Goal: Task Accomplishment & Management: Use online tool/utility

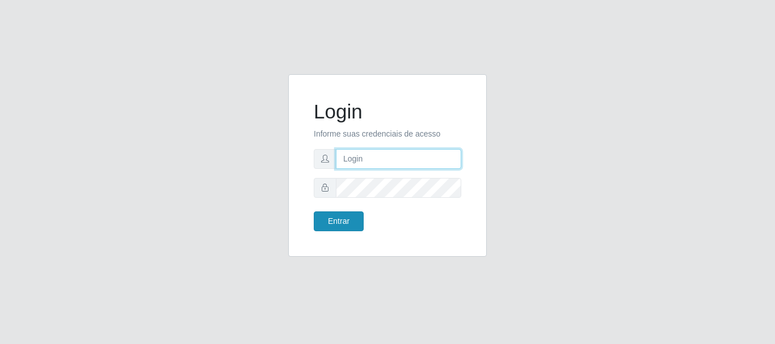
type input "caio@B1"
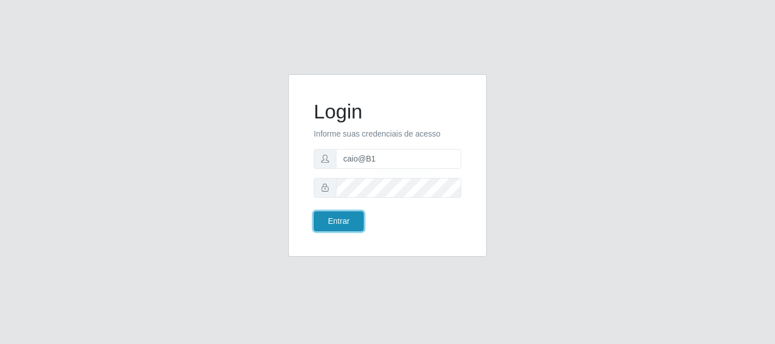
click at [341, 219] on button "Entrar" at bounding box center [339, 222] width 50 height 20
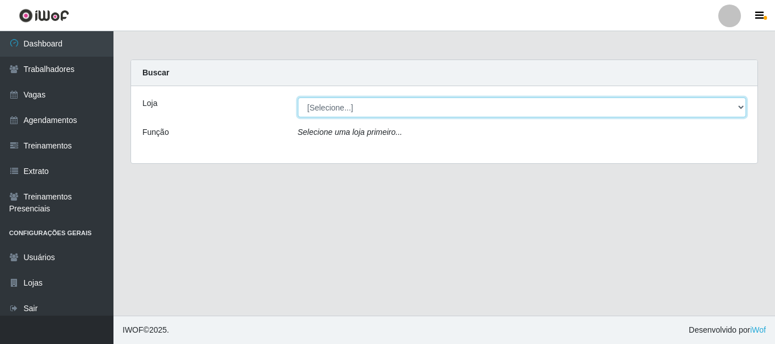
click at [734, 107] on select "[Selecione...] Bemais Supermercados - B1 [GEOGRAPHIC_DATA]" at bounding box center [522, 108] width 449 height 20
select select "403"
click at [298, 98] on select "[Selecione...] Bemais Supermercados - B1 [GEOGRAPHIC_DATA]" at bounding box center [522, 108] width 449 height 20
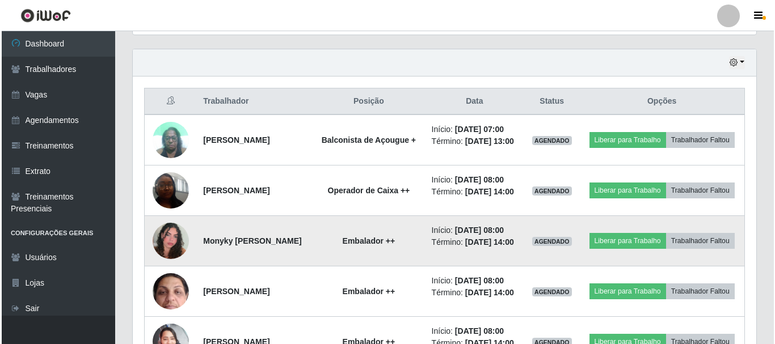
scroll to position [397, 0]
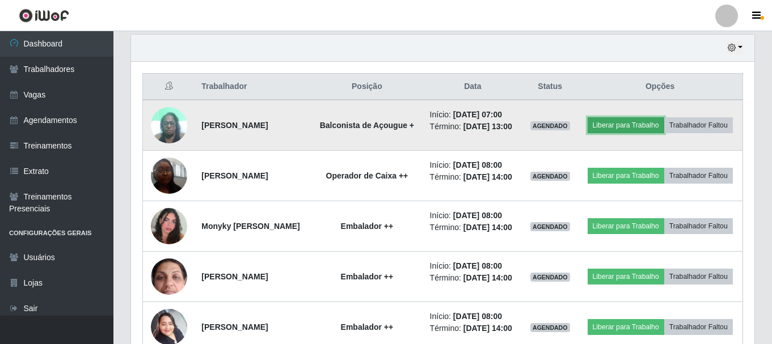
click at [658, 119] on button "Liberar para Trabalho" at bounding box center [626, 125] width 77 height 16
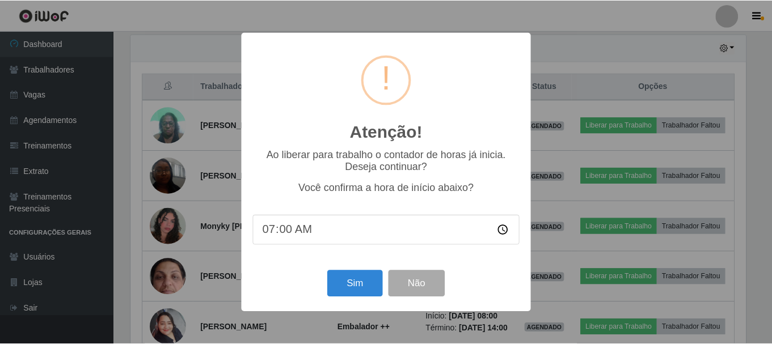
scroll to position [236, 618]
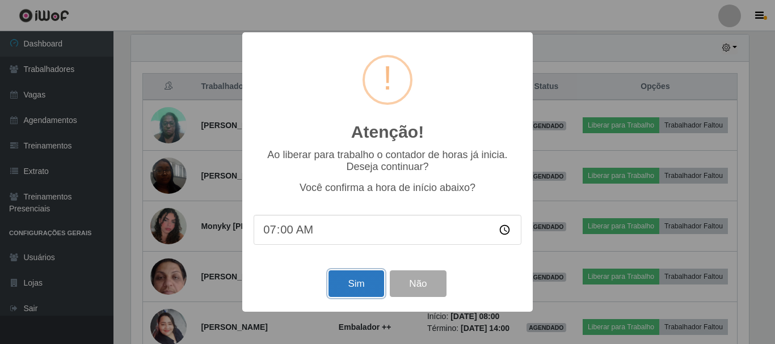
click at [350, 282] on button "Sim" at bounding box center [356, 284] width 55 height 27
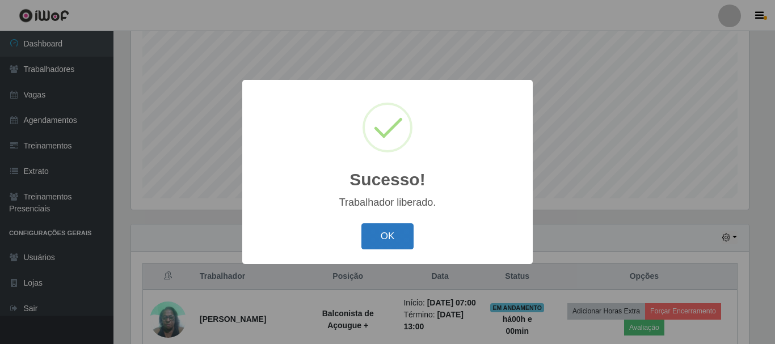
click at [389, 226] on button "OK" at bounding box center [388, 237] width 53 height 27
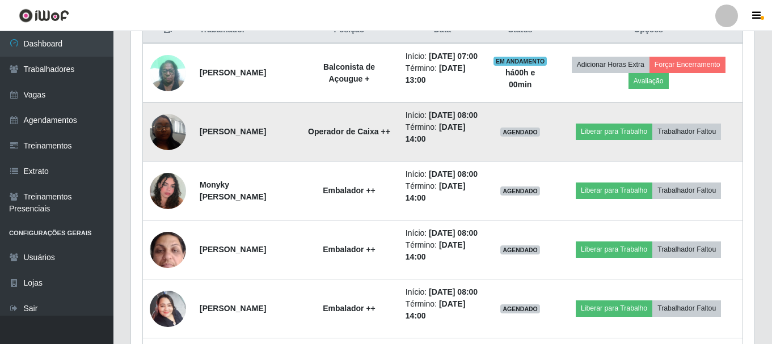
scroll to position [434, 0]
